Goal: Check status: Check status

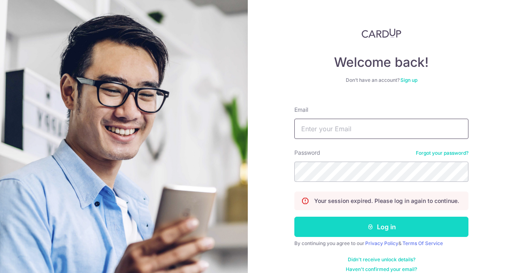
type input "[PERSON_NAME][EMAIL_ADDRESS][PERSON_NAME][DOMAIN_NAME]"
click at [385, 221] on button "Log in" at bounding box center [381, 227] width 174 height 20
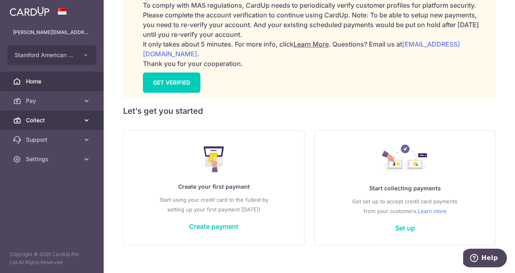
click at [58, 119] on span "Collect" at bounding box center [52, 120] width 53 height 8
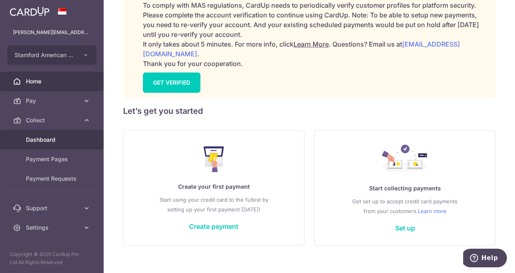
click at [55, 139] on span "Dashboard" at bounding box center [52, 140] width 53 height 8
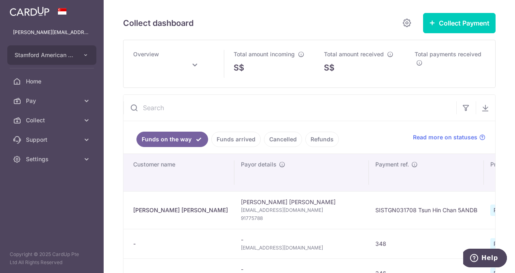
click at [234, 145] on link "Funds arrived" at bounding box center [235, 139] width 49 height 15
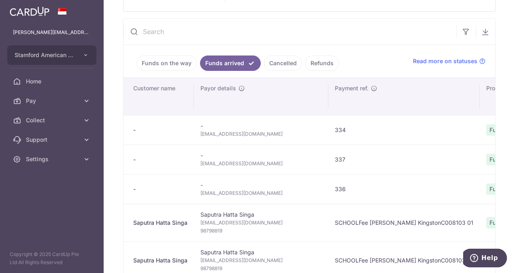
scroll to position [40, 0]
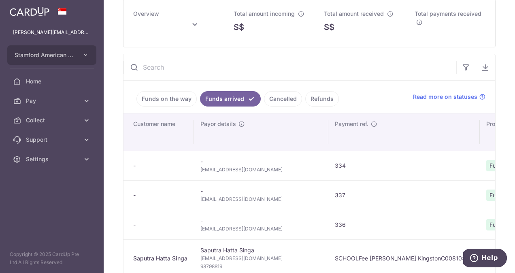
click at [176, 105] on link "Funds on the way" at bounding box center [166, 98] width 60 height 15
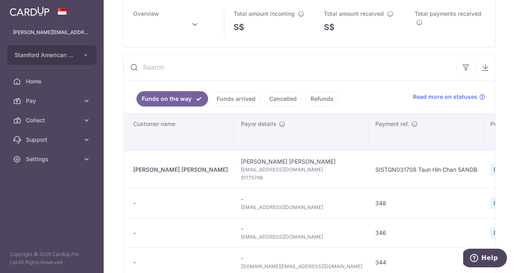
type input "October 2025"
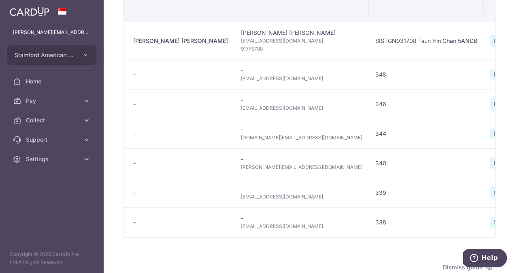
scroll to position [202, 0]
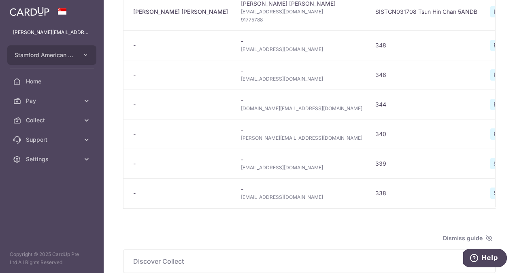
click at [241, 193] on span "nancyyu1222@gmail.com" at bounding box center [301, 197] width 121 height 8
drag, startPoint x: 219, startPoint y: 193, endPoint x: 199, endPoint y: 165, distance: 34.3
click at [241, 165] on span "sm10231210@yahoo.co.jp" at bounding box center [301, 168] width 121 height 8
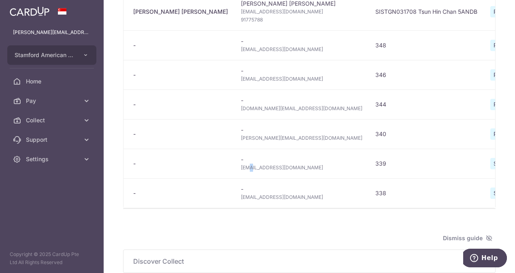
click at [241, 165] on span "sm10231210@yahoo.co.jp" at bounding box center [301, 168] width 121 height 8
copy tr "sm10231210@yahoo.co.jp"
click at [241, 194] on span "nancyyu1222@gmail.com" at bounding box center [301, 197] width 121 height 8
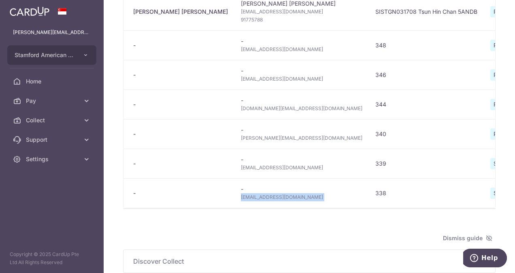
click at [241, 194] on span "nancyyu1222@gmail.com" at bounding box center [301, 197] width 121 height 8
copy tr "nancyyu1222@gmail.com"
